Goal: Task Accomplishment & Management: Complete application form

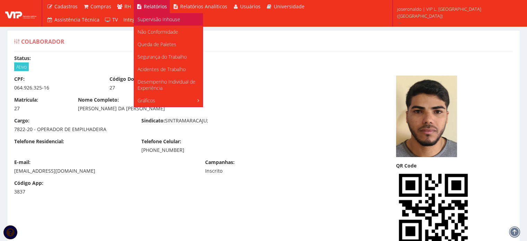
click at [157, 18] on span "Supervisão Inhouse" at bounding box center [158, 19] width 43 height 7
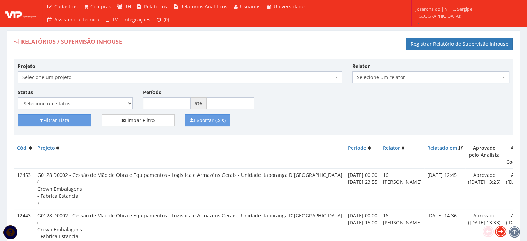
click at [499, 231] on icon at bounding box center [500, 231] width 10 height 10
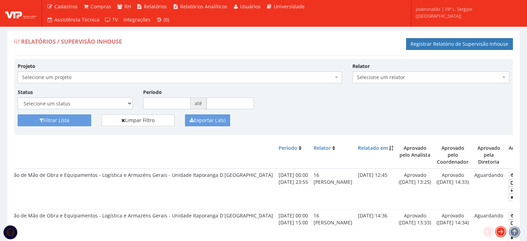
click at [499, 231] on icon at bounding box center [500, 231] width 10 height 10
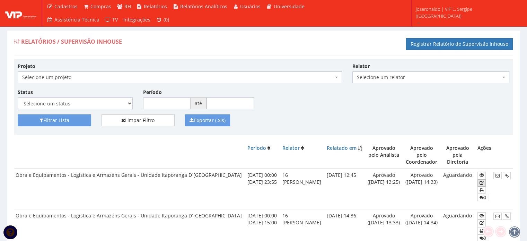
click at [482, 182] on icon at bounding box center [481, 182] width 4 height 5
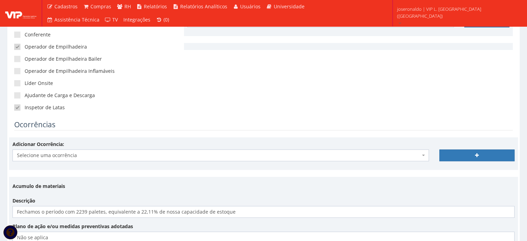
scroll to position [138, 0]
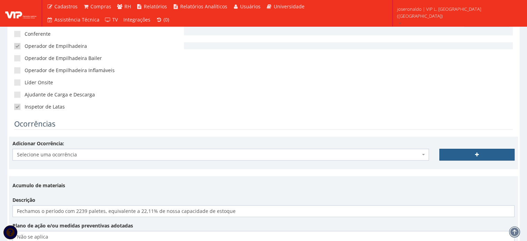
click at [459, 153] on link at bounding box center [476, 155] width 75 height 12
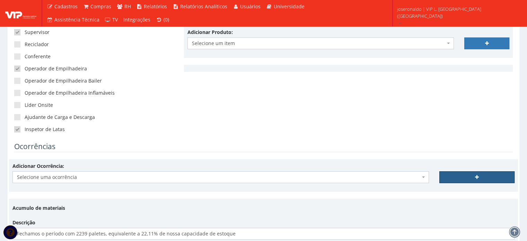
scroll to position [104, 0]
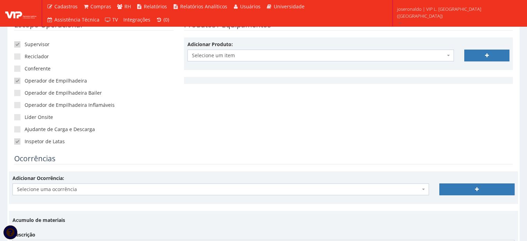
click at [331, 193] on span "Selecione uma ocorrência" at bounding box center [220, 189] width 416 height 12
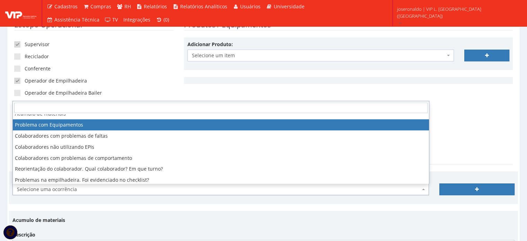
scroll to position [42, 0]
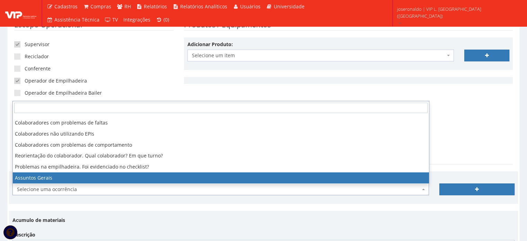
select select "assuntos_gerais"
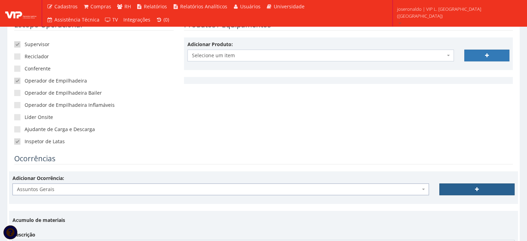
click at [496, 188] on link at bounding box center [476, 189] width 75 height 12
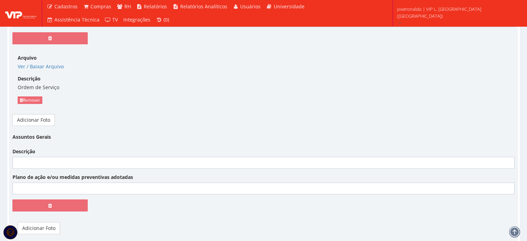
scroll to position [1155, 0]
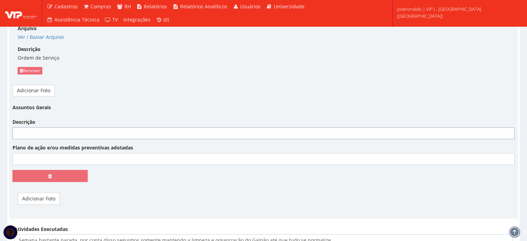
click at [83, 127] on input "Descrição" at bounding box center [263, 133] width 502 height 12
type input "A"
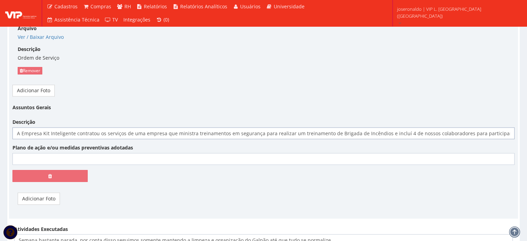
type input "A Empresa Kit Inteligente contratou os serviços de uma empresa que ministra tre…"
click at [36, 150] on div "Plano de ação e/ou medidas preventivas adotadas" at bounding box center [263, 154] width 512 height 20
click at [38, 151] on div "Plano de ação e/ou medidas preventivas adotadas" at bounding box center [263, 154] width 512 height 20
click at [40, 159] on input "Plano de ação e/ou medidas preventivas adotadas" at bounding box center [263, 159] width 502 height 12
type input "Não se aplica"
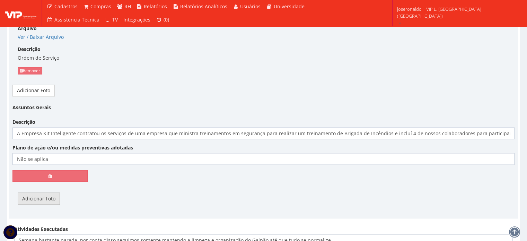
click at [38, 196] on link "Adicionar Foto" at bounding box center [39, 198] width 42 height 12
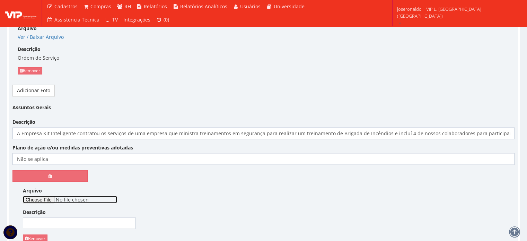
click at [47, 197] on input "Arquivo" at bounding box center [70, 199] width 94 height 8
type input "C:\fakepath\Treinamento de Brigada de Incêndio.pptx"
click at [93, 224] on input "Descrição" at bounding box center [79, 223] width 113 height 12
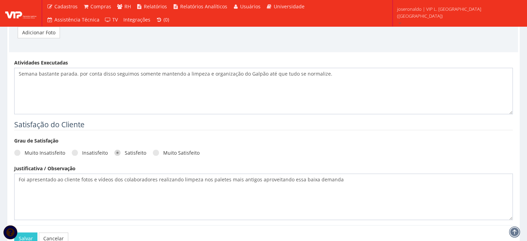
scroll to position [1423, 0]
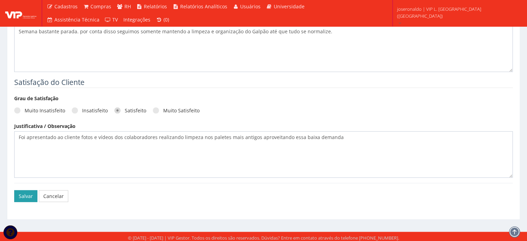
type input "Slide com Fotos"
drag, startPoint x: 21, startPoint y: 193, endPoint x: 47, endPoint y: 197, distance: 26.4
click at [22, 193] on button "Salvar" at bounding box center [25, 196] width 23 height 12
